Goal: Answer question/provide support: Share knowledge or assist other users

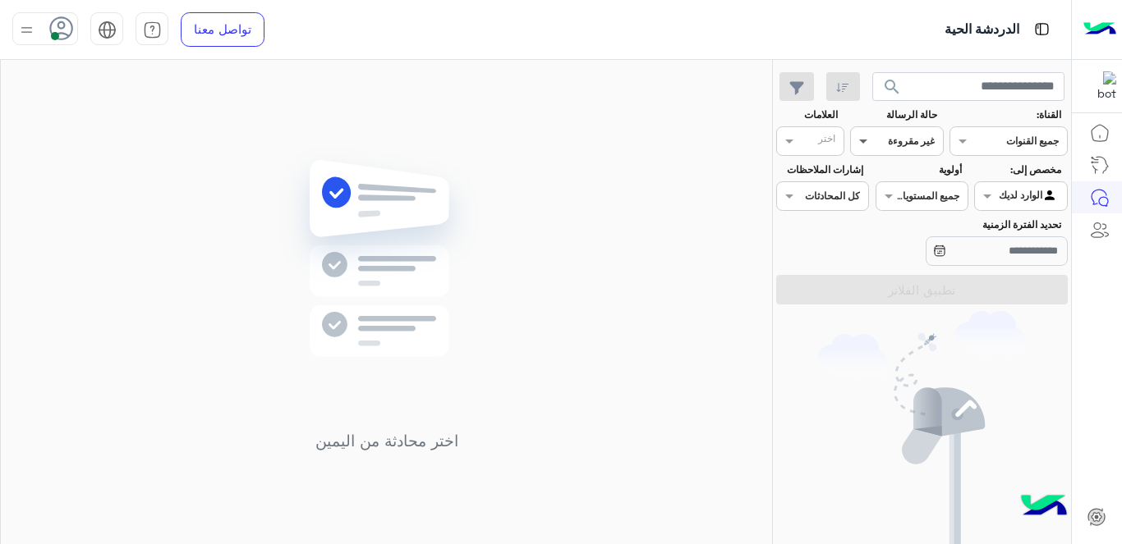
click at [871, 135] on span at bounding box center [861, 140] width 21 height 17
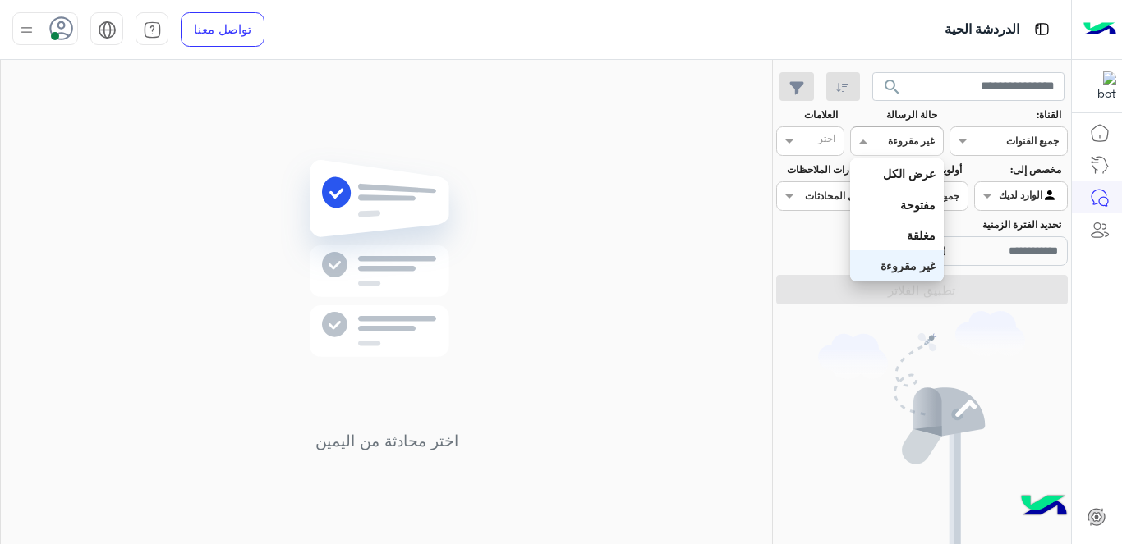
click at [899, 259] on div "غير مقروءة" at bounding box center [896, 265] width 93 height 30
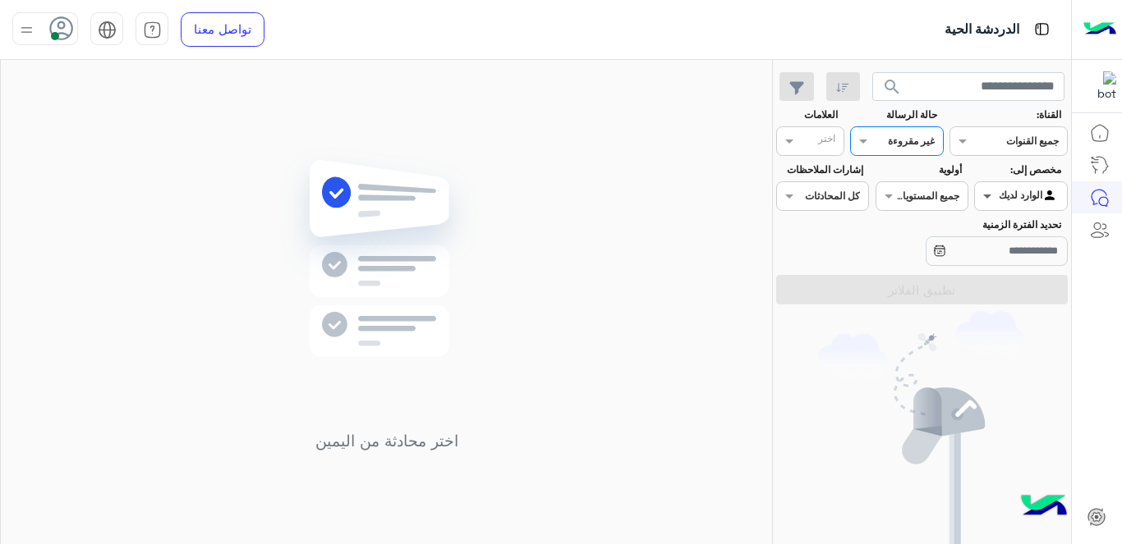
drag, startPoint x: 990, startPoint y: 184, endPoint x: 984, endPoint y: 195, distance: 12.5
click at [989, 186] on div "Agent [PERSON_NAME]" at bounding box center [1020, 196] width 93 height 30
click at [1016, 259] on b "الوارد لديك" at bounding box center [1017, 261] width 52 height 14
click at [881, 126] on div "حالة الرسالة القناه غير مقروءة" at bounding box center [896, 132] width 93 height 48
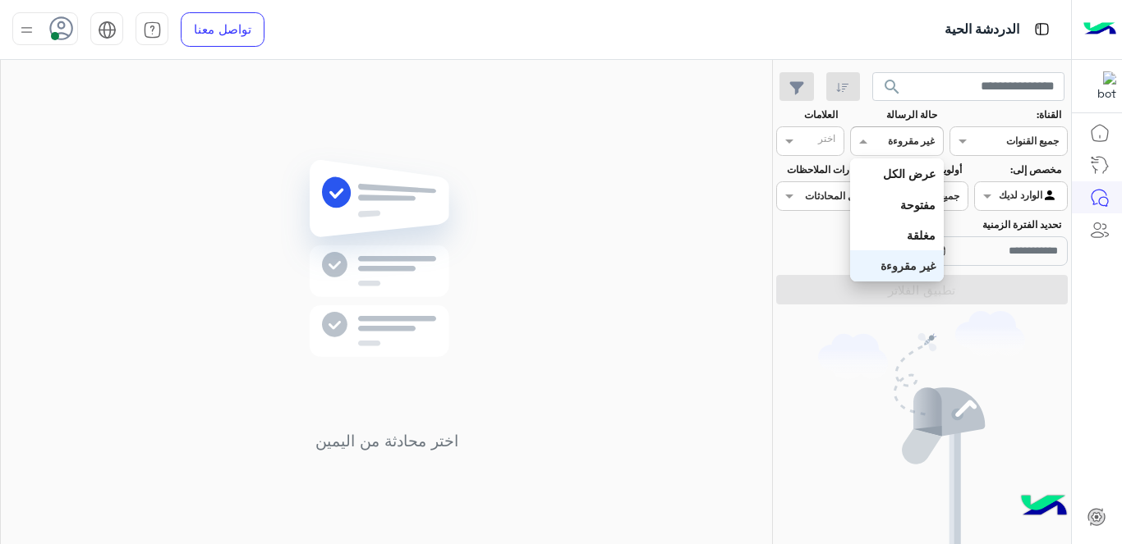
click at [882, 142] on div at bounding box center [896, 139] width 91 height 16
click at [899, 165] on div "عرض الكل" at bounding box center [896, 173] width 93 height 30
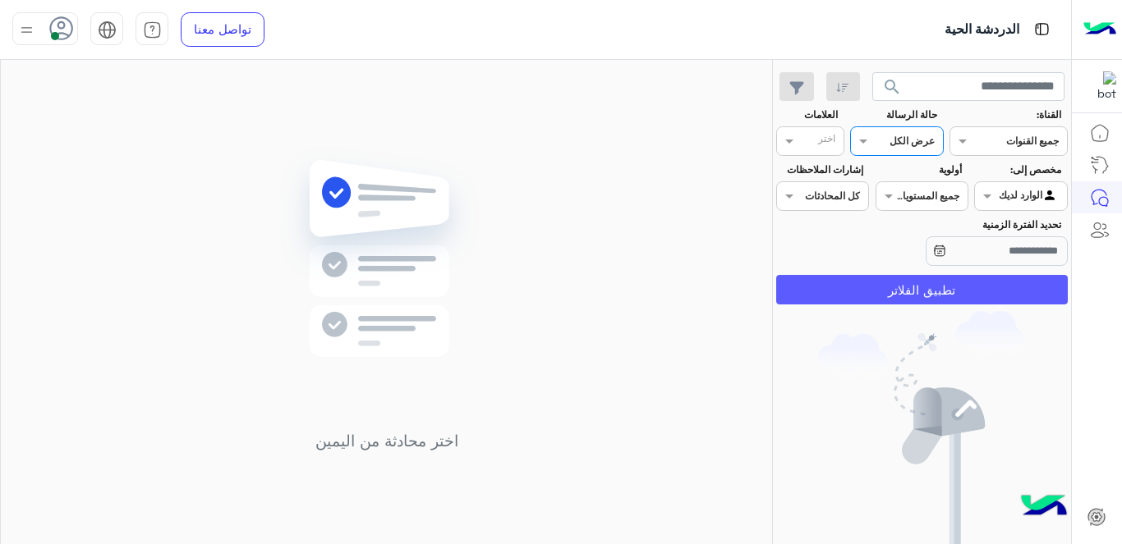
click at [925, 278] on button "تطبيق الفلاتر" at bounding box center [921, 290] width 291 height 30
